Goal: Find specific page/section: Find specific page/section

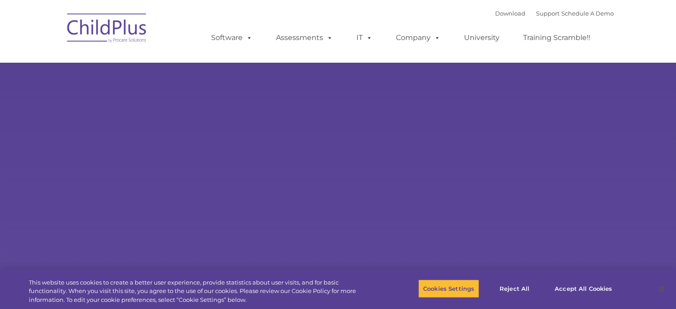
select select "MEDIUM"
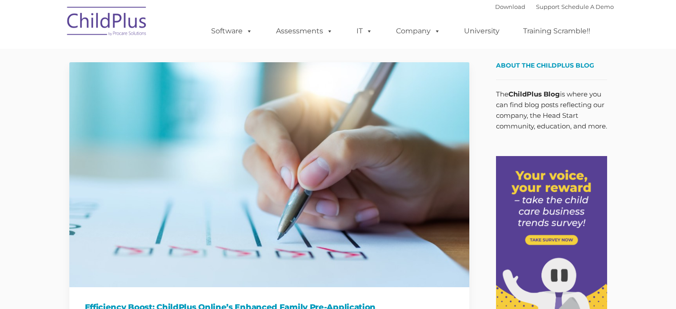
type input ""
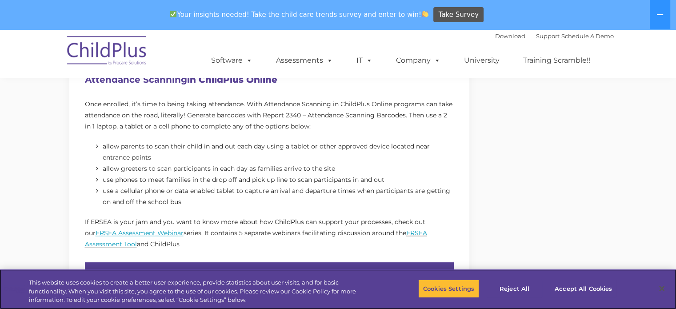
scroll to position [650, 0]
